Goal: Find specific page/section: Find specific page/section

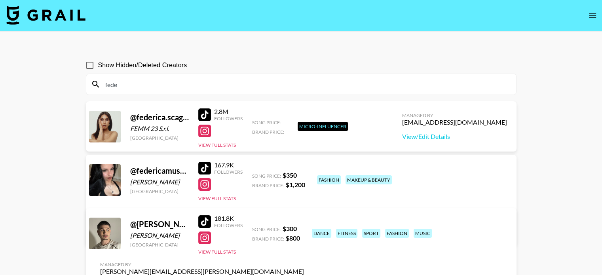
click at [152, 86] on input "fede" at bounding box center [305, 84] width 411 height 13
click at [131, 234] on div "[PERSON_NAME]" at bounding box center [159, 235] width 59 height 8
click at [130, 83] on input "fede" at bounding box center [305, 84] width 411 height 13
drag, startPoint x: 130, startPoint y: 83, endPoint x: 108, endPoint y: 83, distance: 22.2
click at [108, 83] on input "fede" at bounding box center [305, 84] width 411 height 13
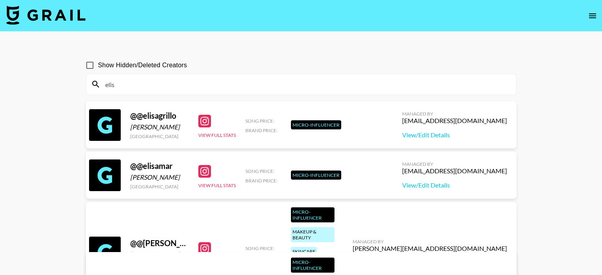
type input "[PERSON_NAME]"
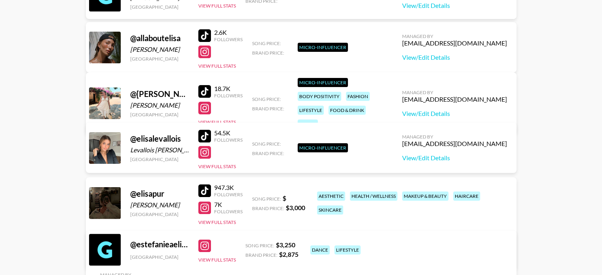
scroll to position [56, 0]
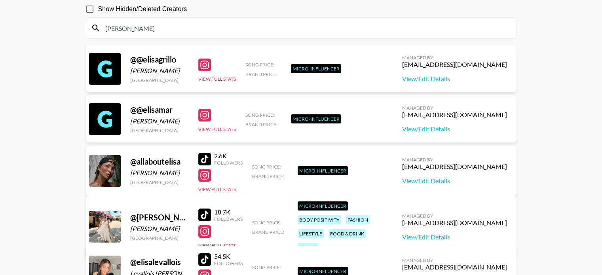
drag, startPoint x: 123, startPoint y: 25, endPoint x: 87, endPoint y: 25, distance: 35.6
click at [87, 25] on div "[PERSON_NAME]" at bounding box center [301, 28] width 430 height 21
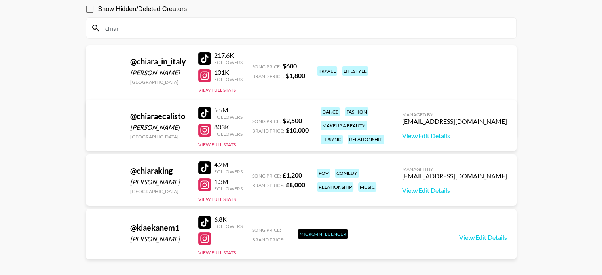
type input "chiara"
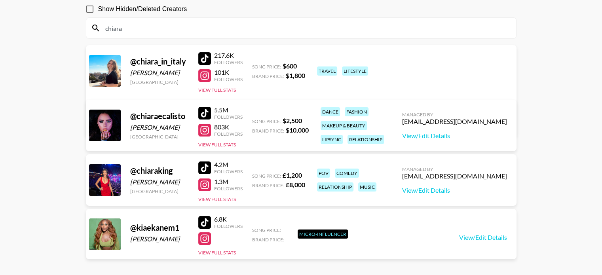
drag, startPoint x: 131, startPoint y: 27, endPoint x: 87, endPoint y: 40, distance: 45.6
click at [87, 40] on section "Show Hidden/Deleted Creators chiara @ chiara_in_italy [PERSON_NAME] [GEOGRAPHIC…" at bounding box center [301, 128] width 430 height 268
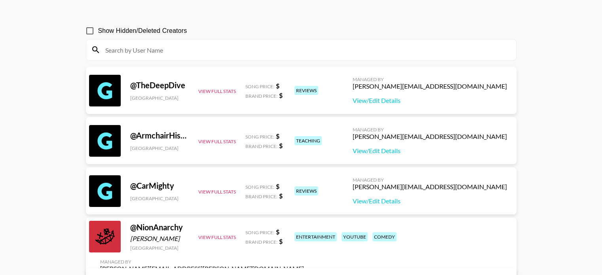
scroll to position [0, 0]
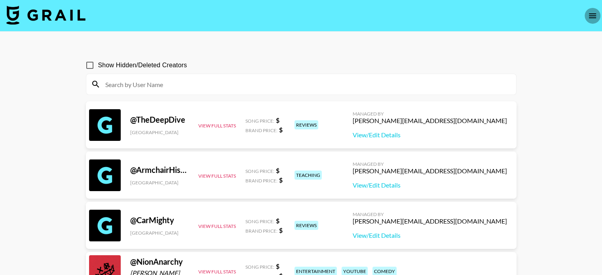
click at [586, 10] on button "open drawer" at bounding box center [592, 16] width 16 height 16
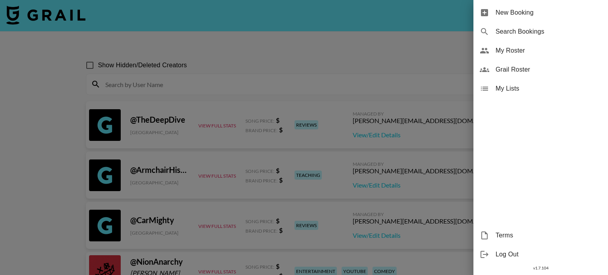
click at [505, 17] on span "New Booking" at bounding box center [548, 12] width 106 height 9
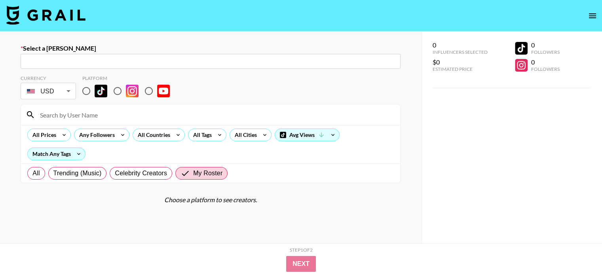
click at [589, 14] on icon "open drawer" at bounding box center [591, 15] width 9 height 9
click at [592, 10] on div at bounding box center [301, 137] width 602 height 275
click at [592, 14] on div at bounding box center [301, 137] width 602 height 275
click at [590, 13] on icon "open drawer" at bounding box center [591, 15] width 9 height 9
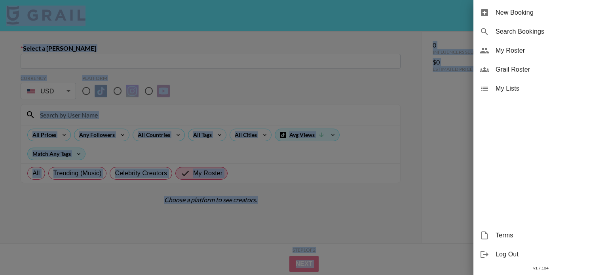
click at [532, 30] on span "Search Bookings" at bounding box center [548, 31] width 106 height 9
select select "id"
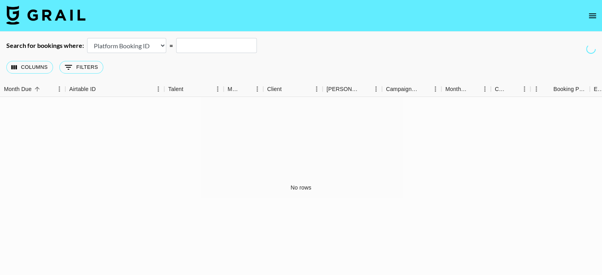
click at [138, 163] on div "No rows" at bounding box center [301, 187] width 602 height 181
click at [593, 16] on icon "open drawer" at bounding box center [592, 15] width 7 height 5
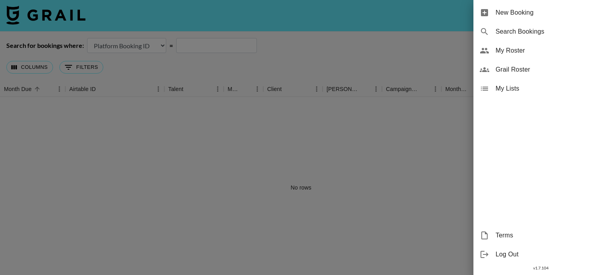
click at [536, 72] on span "Grail Roster" at bounding box center [548, 69] width 106 height 9
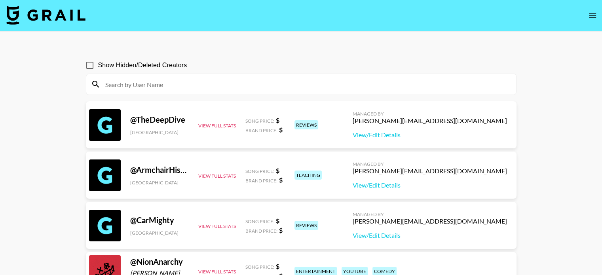
click at [230, 78] on input at bounding box center [305, 84] width 411 height 13
click at [127, 82] on input at bounding box center [305, 84] width 411 height 13
click at [121, 88] on input at bounding box center [305, 84] width 411 height 13
paste input "[DEMOGRAPHIC_DATA]"
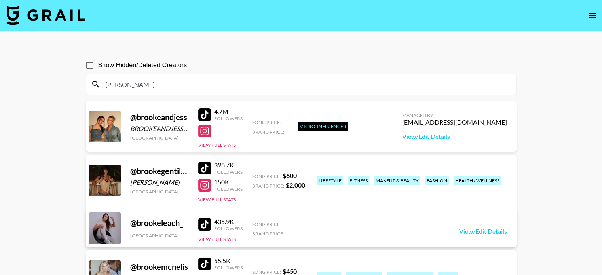
click at [166, 93] on div "[PERSON_NAME]" at bounding box center [301, 84] width 430 height 21
drag, startPoint x: 156, startPoint y: 83, endPoint x: 33, endPoint y: 83, distance: 122.6
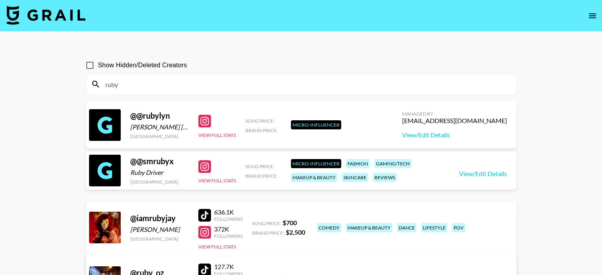
drag, startPoint x: 146, startPoint y: 88, endPoint x: 90, endPoint y: 89, distance: 55.8
click at [91, 89] on div "ruby" at bounding box center [301, 84] width 430 height 21
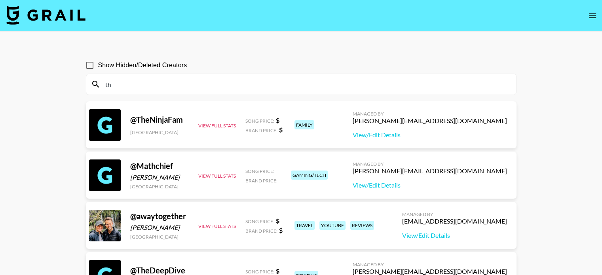
type input "t"
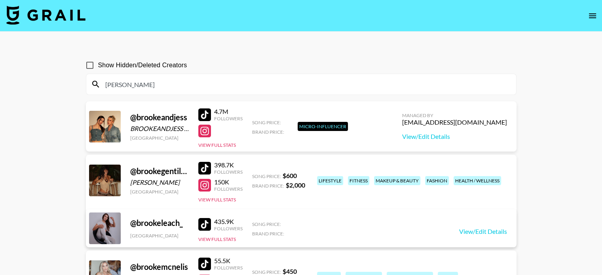
drag, startPoint x: 149, startPoint y: 87, endPoint x: 120, endPoint y: 88, distance: 28.5
click at [148, 87] on input "[PERSON_NAME]" at bounding box center [305, 84] width 411 height 13
drag, startPoint x: 120, startPoint y: 88, endPoint x: 39, endPoint y: 82, distance: 81.3
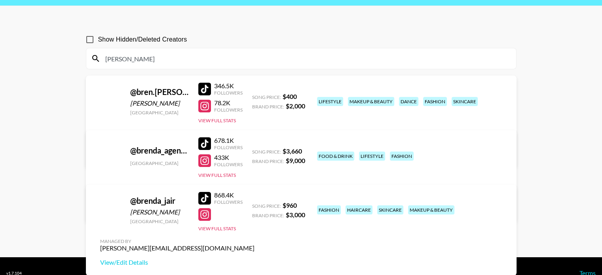
scroll to position [39, 0]
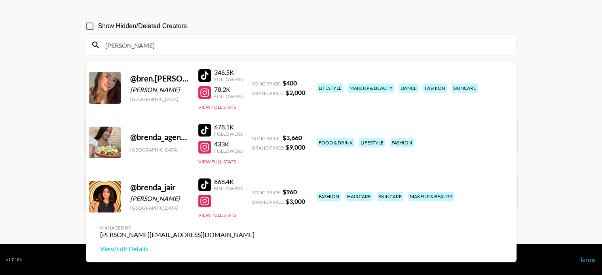
type input "[PERSON_NAME]"
drag, startPoint x: 137, startPoint y: 44, endPoint x: 67, endPoint y: 45, distance: 70.0
click at [67, 45] on main "Show Hidden/Deleted Creators [PERSON_NAME] @ [PERSON_NAME].[PERSON_NAME] [PERSO…" at bounding box center [301, 117] width 602 height 251
